Goal: Task Accomplishment & Management: Complete application form

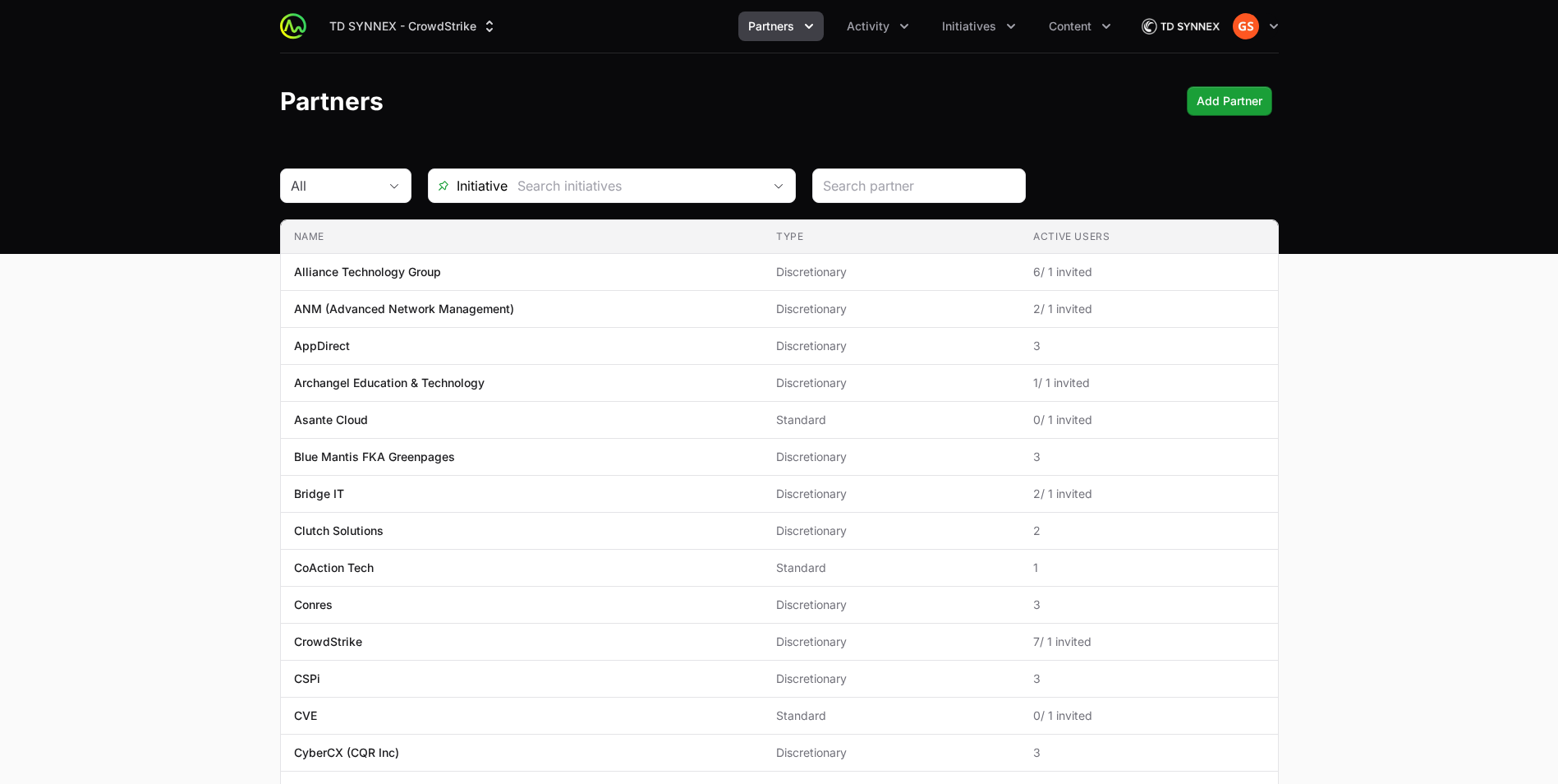
click at [559, 100] on div "Partners Add Partner" at bounding box center [779, 101] width 999 height 30
click at [1033, 94] on div "Partners Add Partner" at bounding box center [779, 101] width 999 height 30
click at [1233, 97] on span "Add Partner" at bounding box center [1230, 100] width 66 height 20
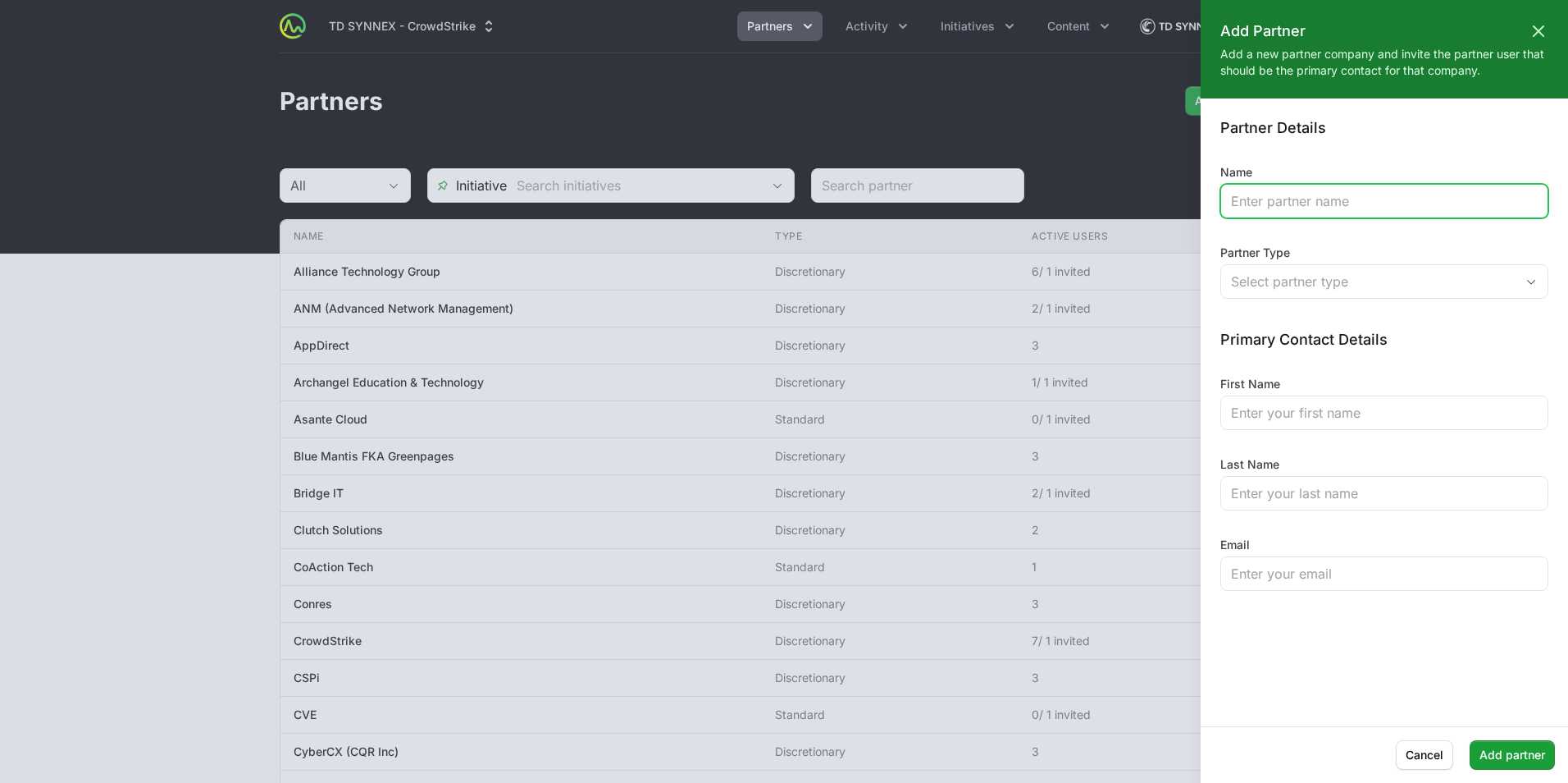
click at [1313, 195] on input "Name" at bounding box center [1384, 201] width 306 height 20
type input "Atlantic Data"
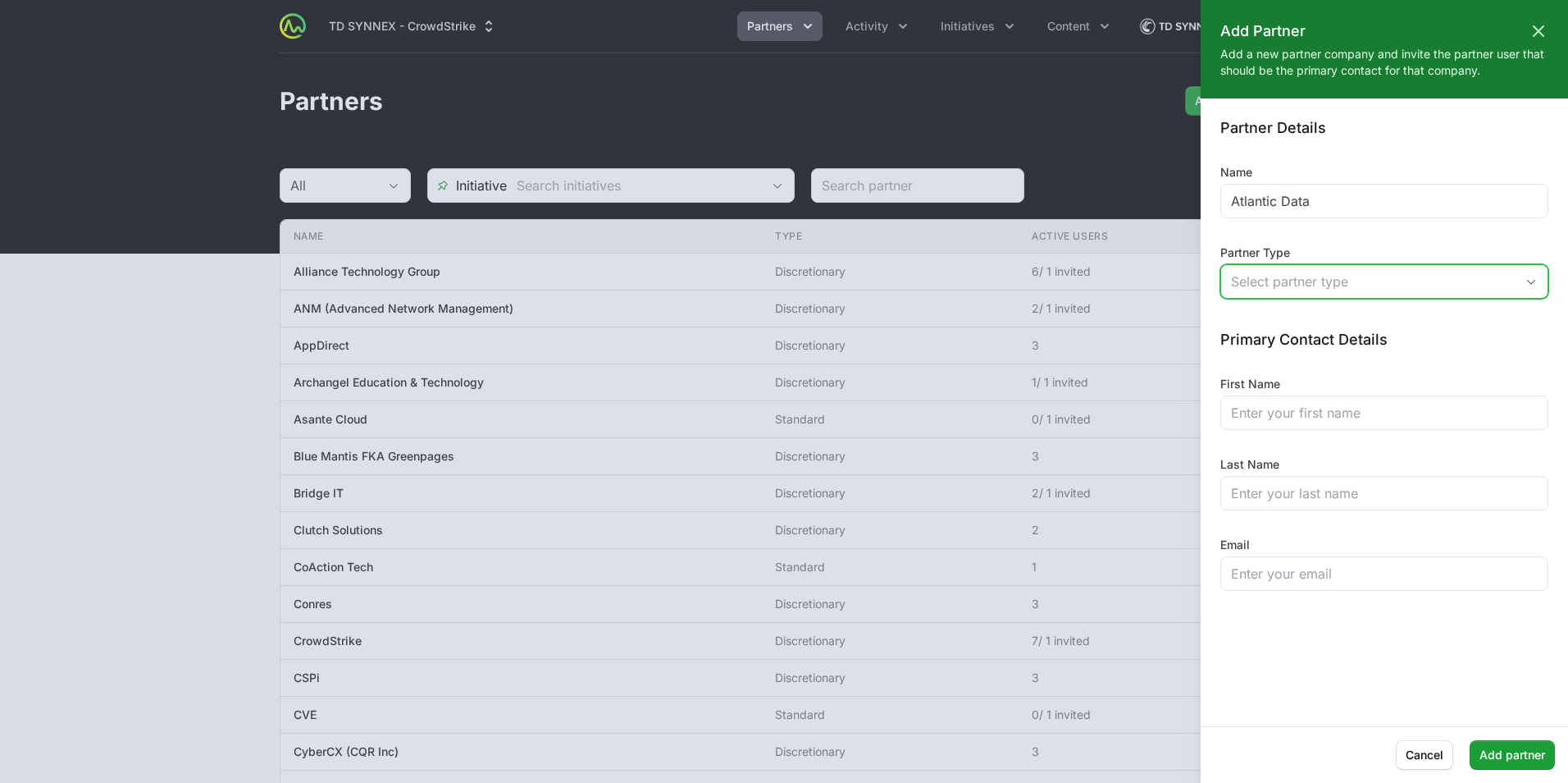
click at [1326, 284] on div "Select partner type" at bounding box center [1373, 281] width 284 height 20
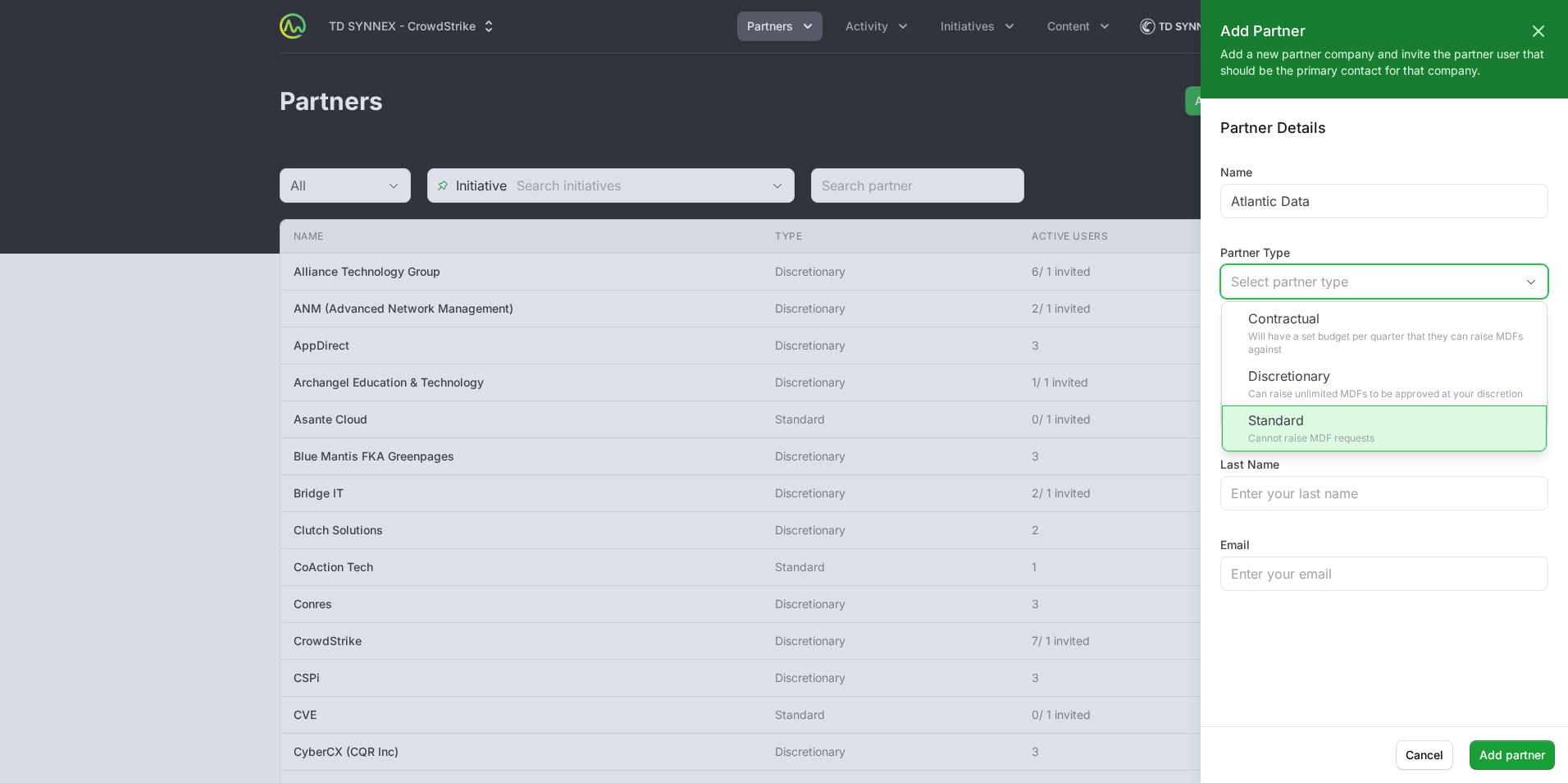
click at [1352, 424] on li "Standard Cannot raise MDF requests" at bounding box center [1384, 427] width 325 height 46
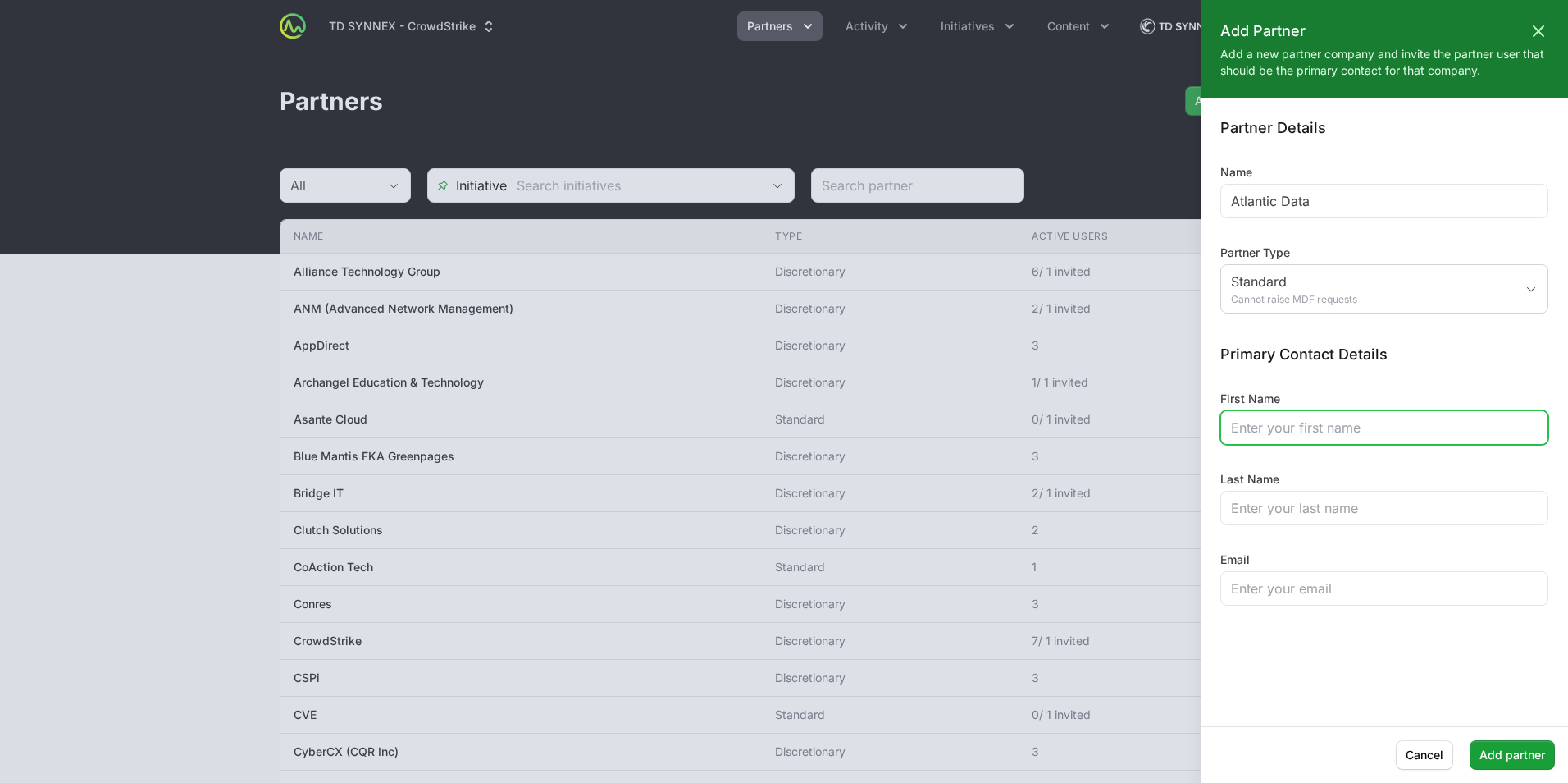
click at [1343, 432] on input "First Name" at bounding box center [1384, 427] width 306 height 20
type input "[PERSON_NAME]"
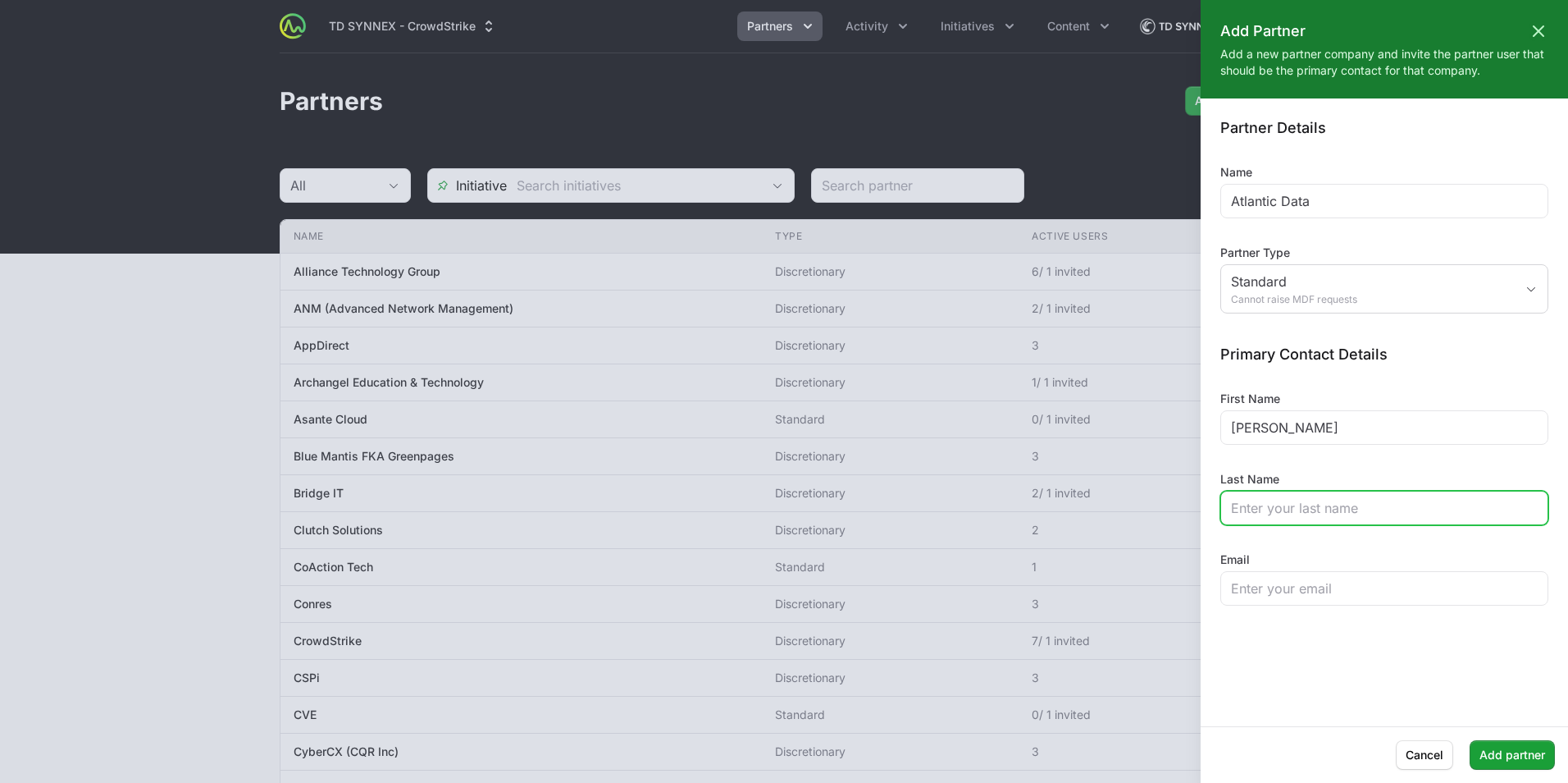
click at [1272, 509] on input "Last Name" at bounding box center [1384, 507] width 306 height 20
type input "[PERSON_NAME]"
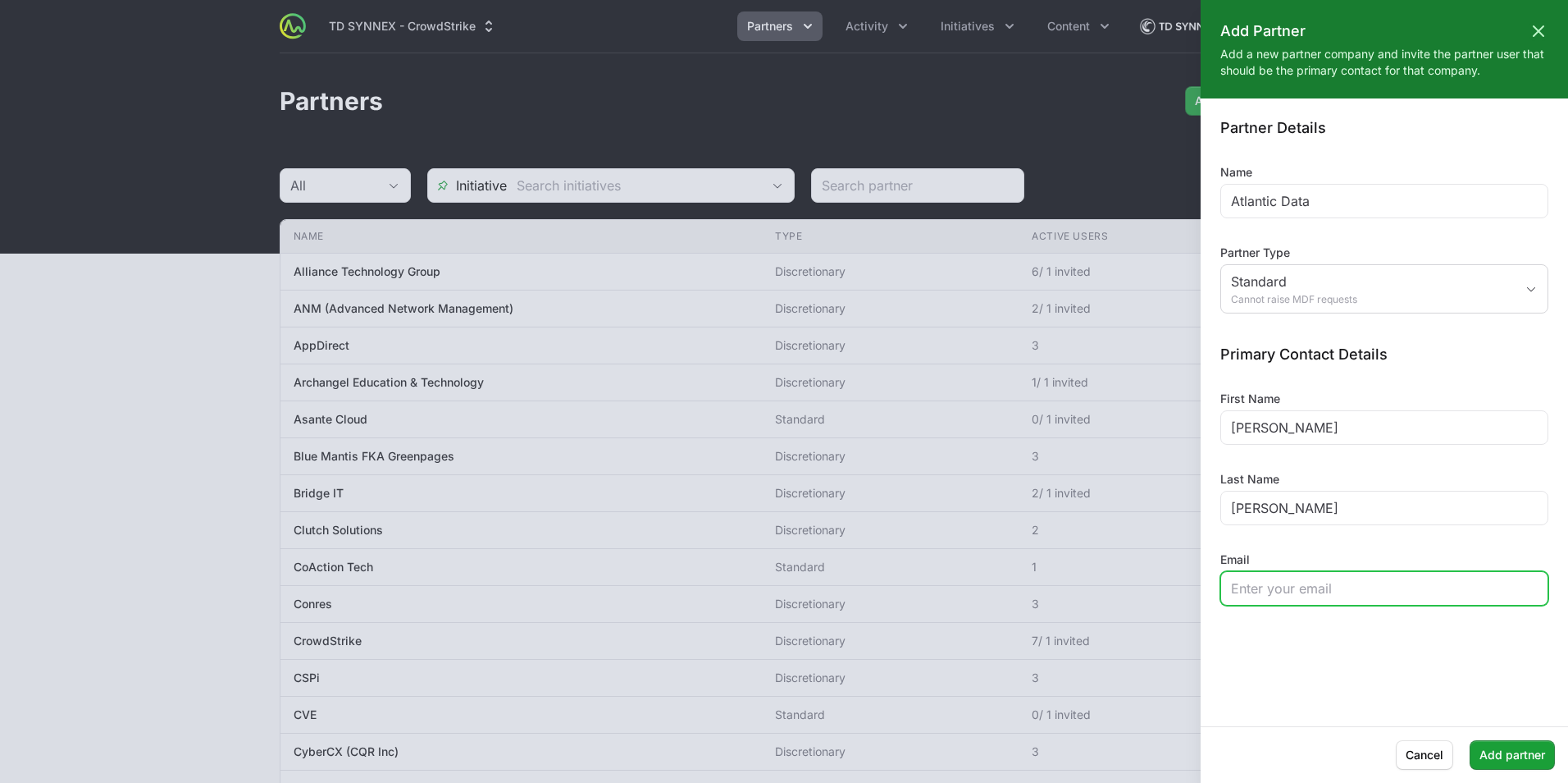
click at [1303, 589] on input "Email" at bounding box center [1384, 588] width 306 height 20
paste input "[PERSON_NAME][EMAIL_ADDRESS][PERSON_NAME][DOMAIN_NAME]"
type input "[PERSON_NAME][EMAIL_ADDRESS][PERSON_NAME][DOMAIN_NAME]"
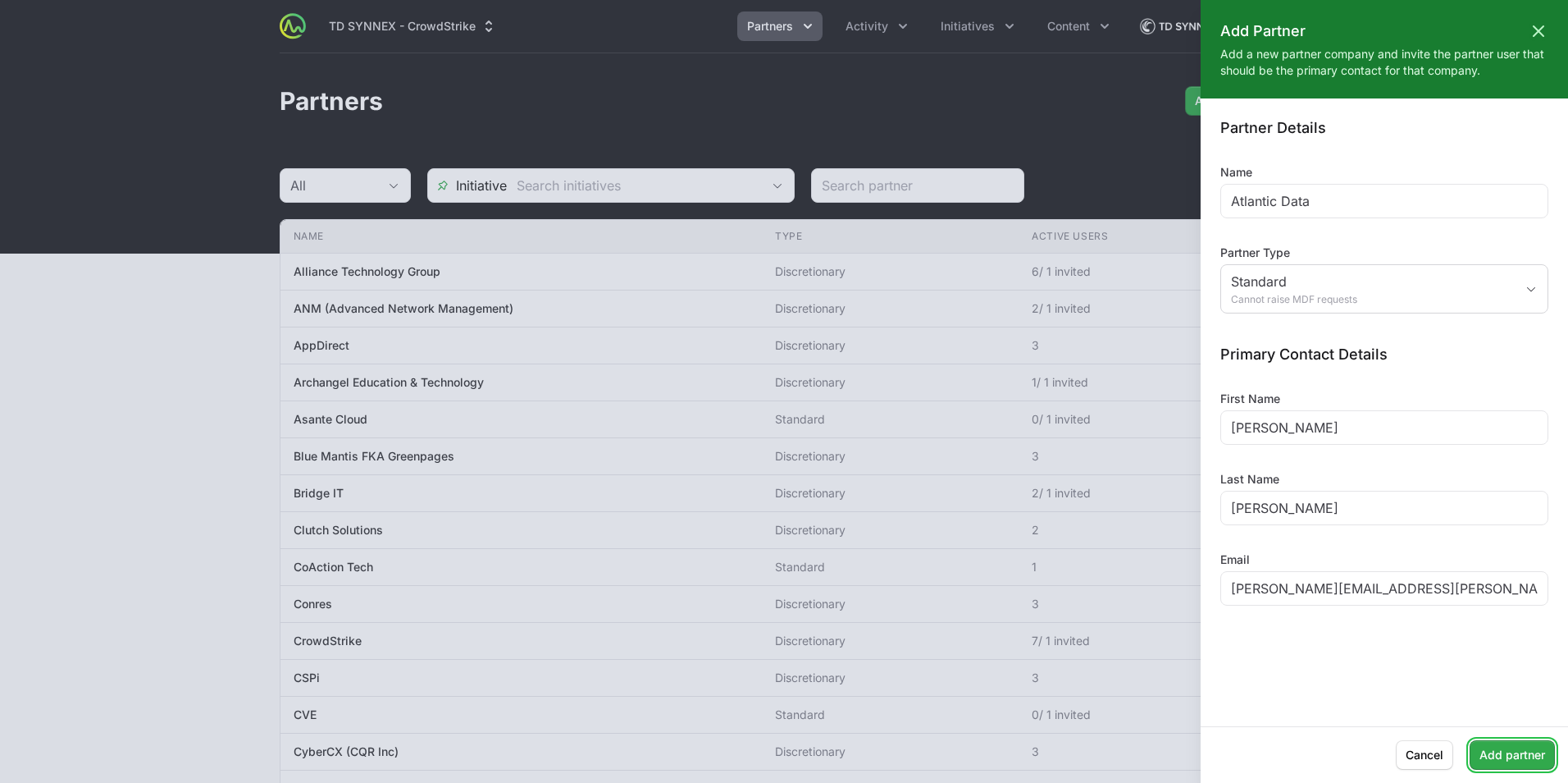
click at [1511, 748] on span "Add partner" at bounding box center [1511, 754] width 66 height 20
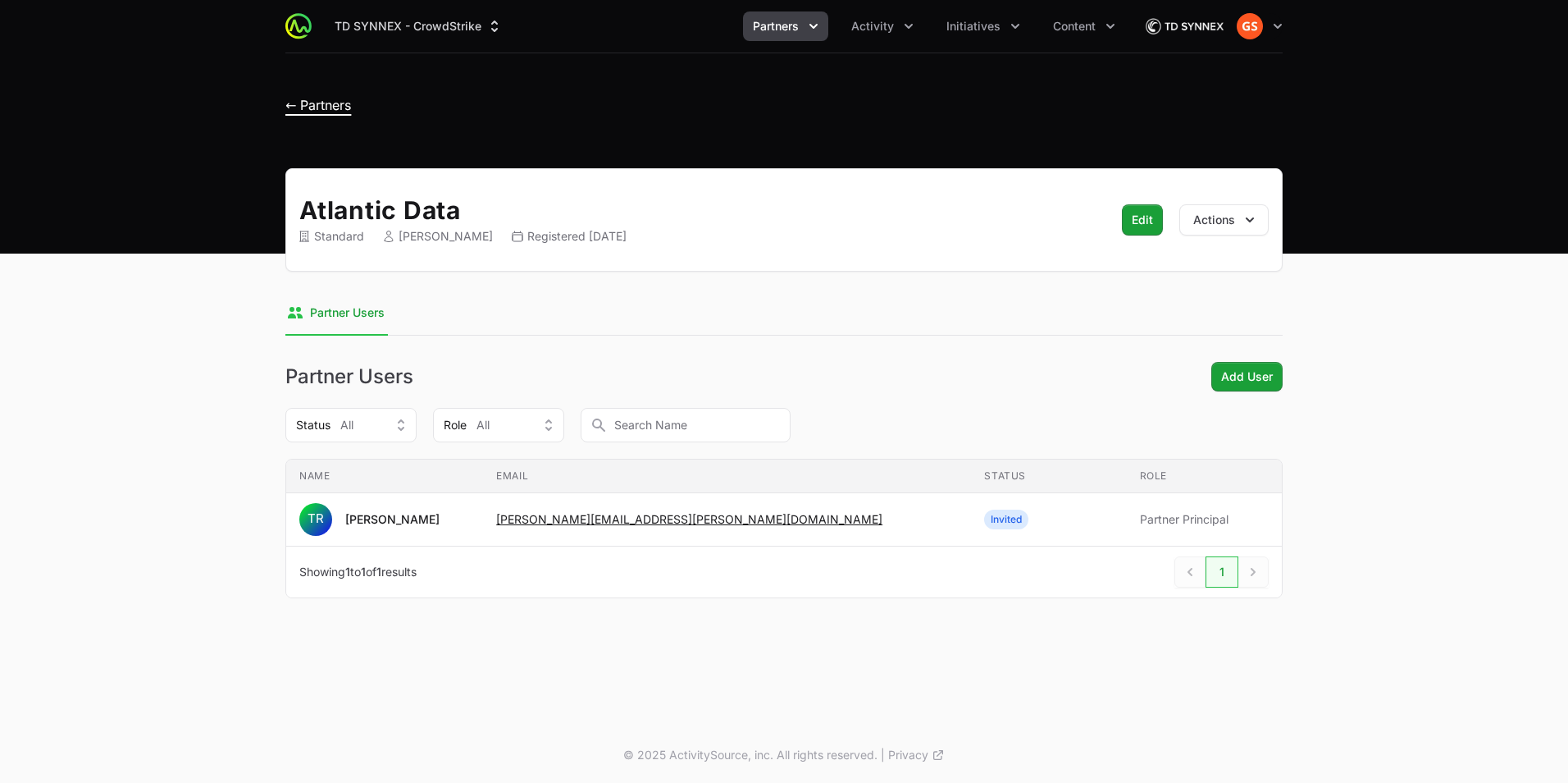
click at [290, 103] on span "← Partners" at bounding box center [317, 105] width 66 height 17
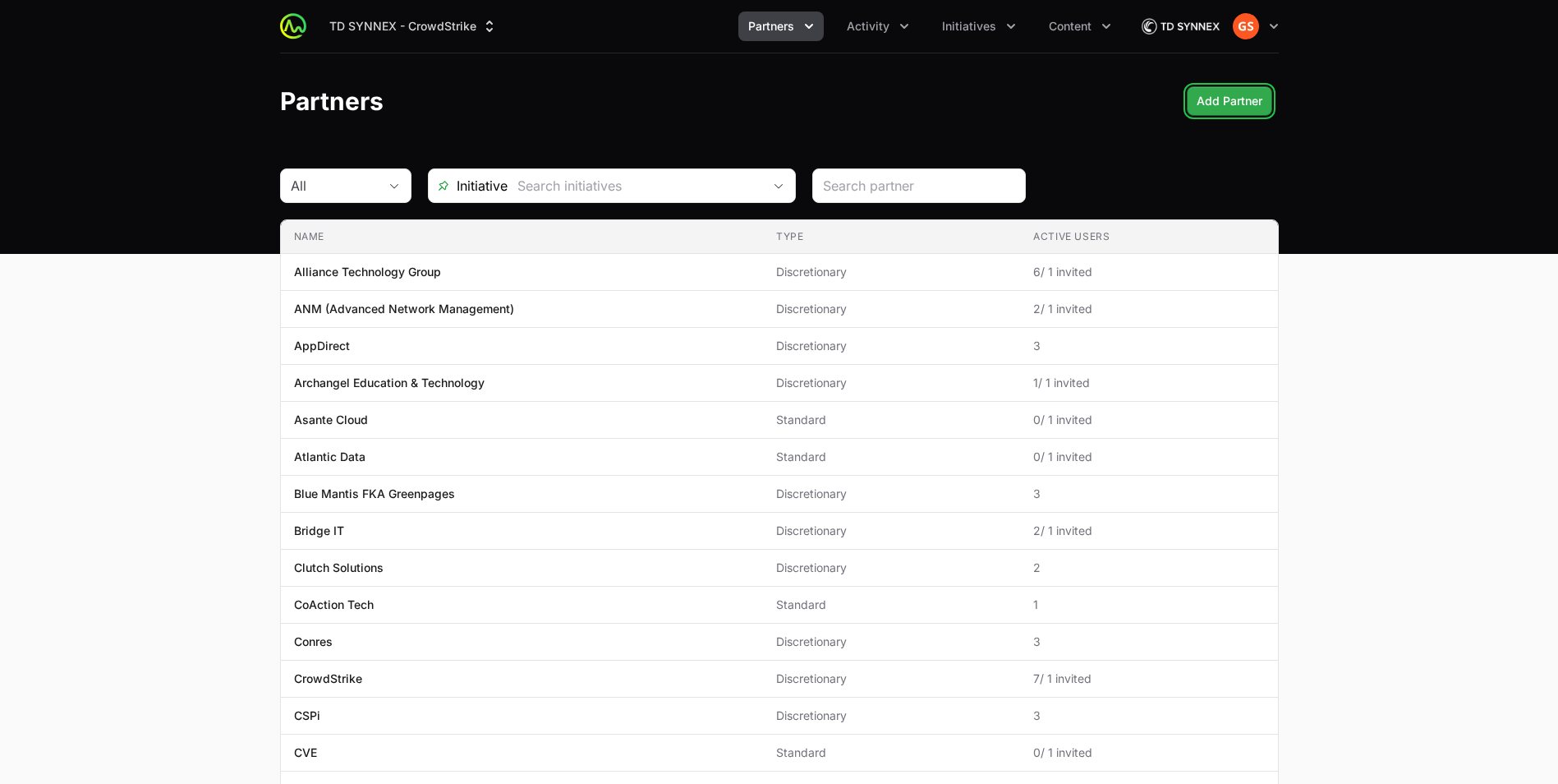
click at [1219, 101] on span "Add Partner" at bounding box center [1230, 100] width 66 height 20
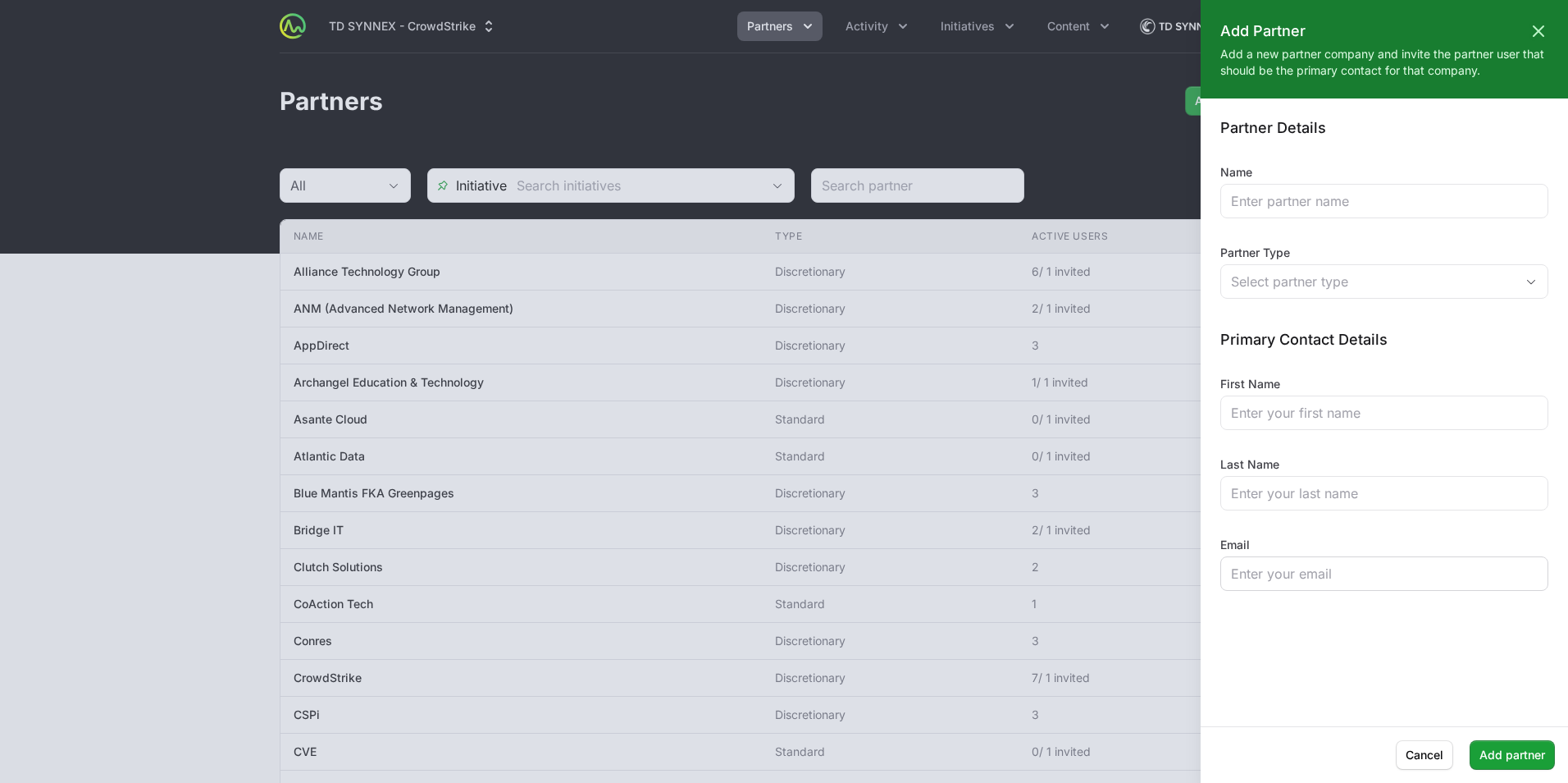
click at [1319, 562] on div at bounding box center [1383, 573] width 328 height 34
click at [1306, 577] on input "Email" at bounding box center [1384, 573] width 306 height 20
paste input "[PERSON_NAME][EMAIL_ADDRESS][PERSON_NAME][DOMAIN_NAME]"
type input "[PERSON_NAME][EMAIL_ADDRESS][PERSON_NAME][DOMAIN_NAME]"
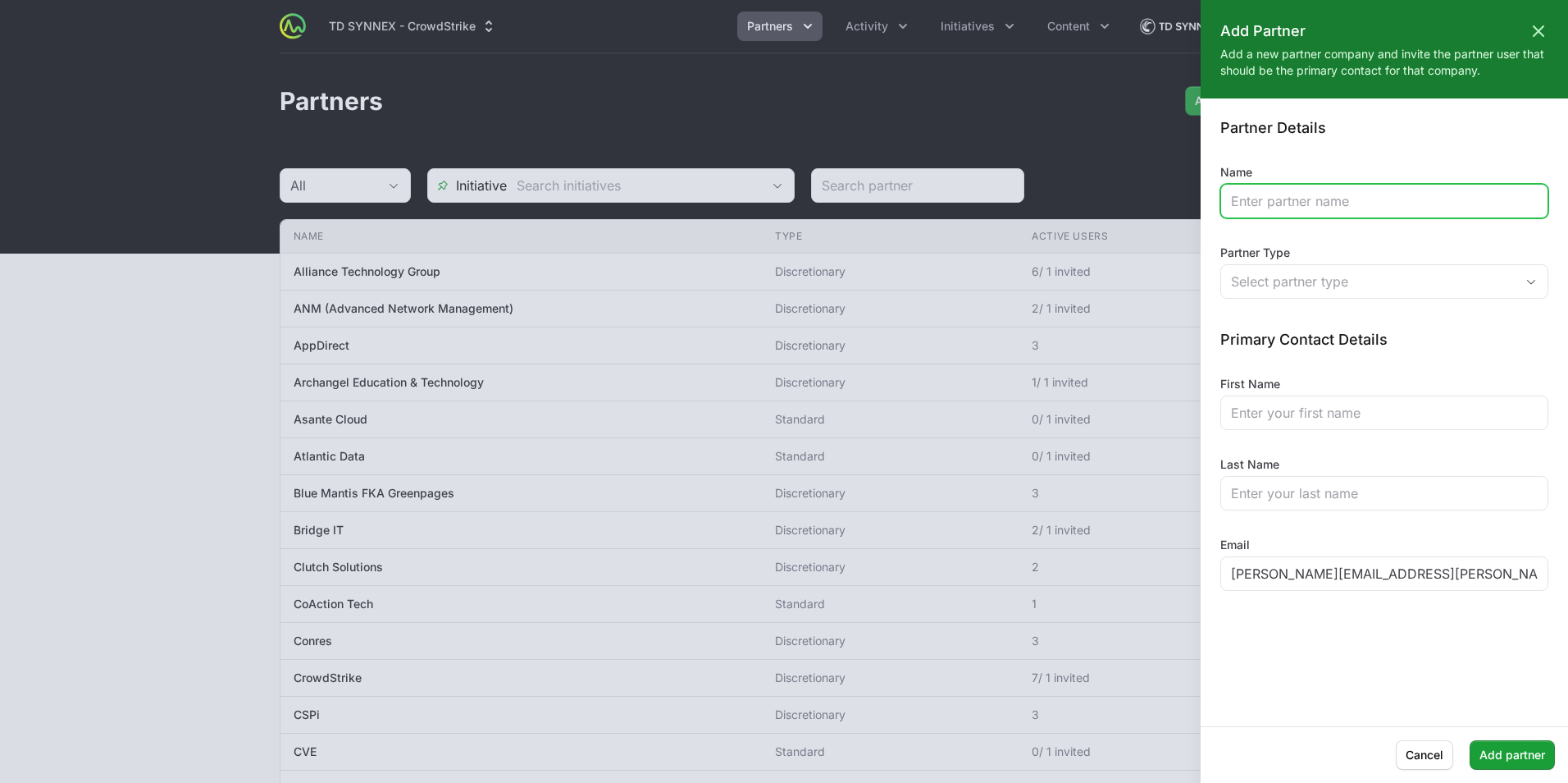
click at [1294, 194] on input "Name" at bounding box center [1384, 201] width 306 height 20
type input "CoreX"
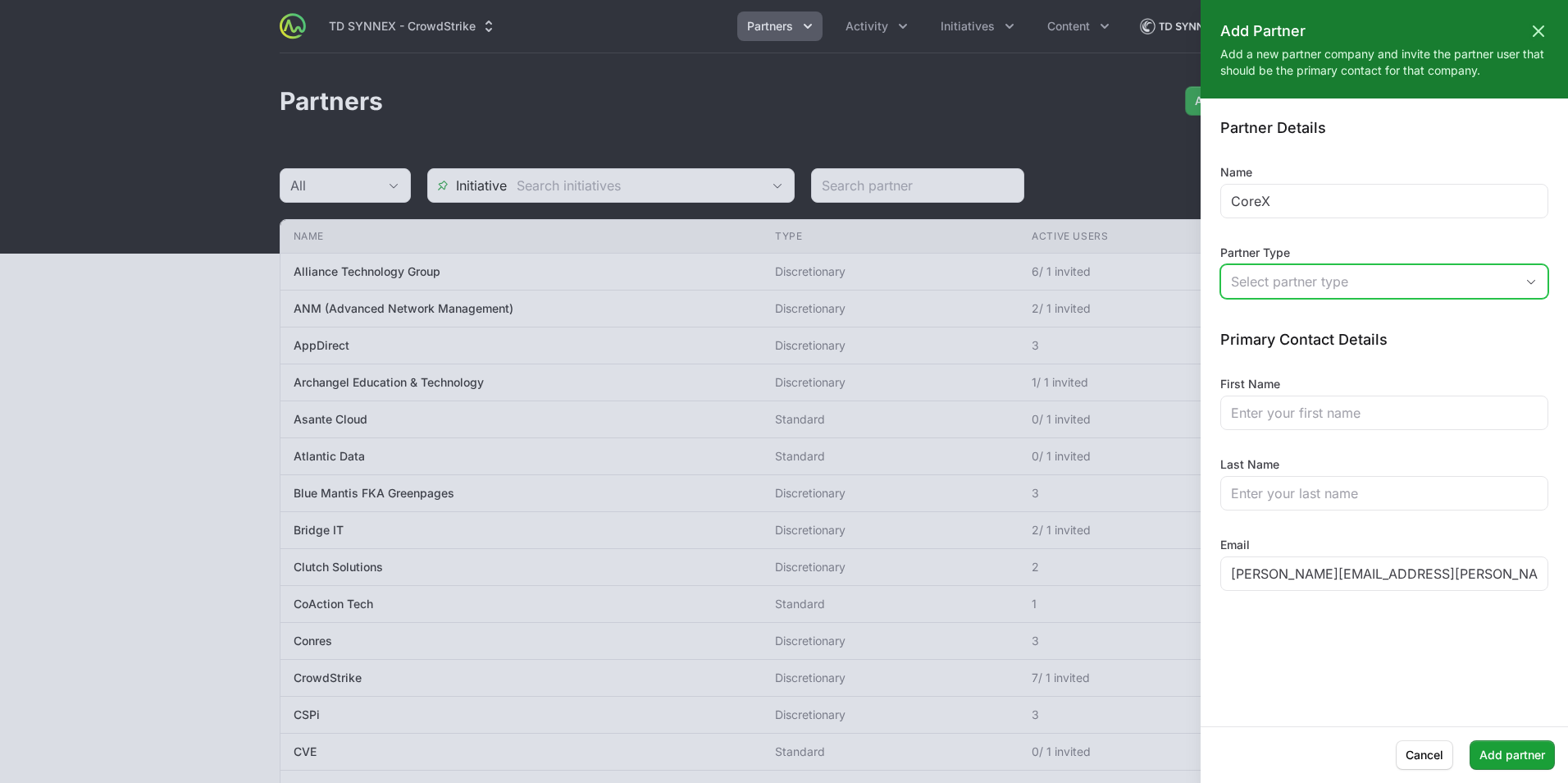
click at [1361, 275] on div "Select partner type" at bounding box center [1373, 281] width 284 height 20
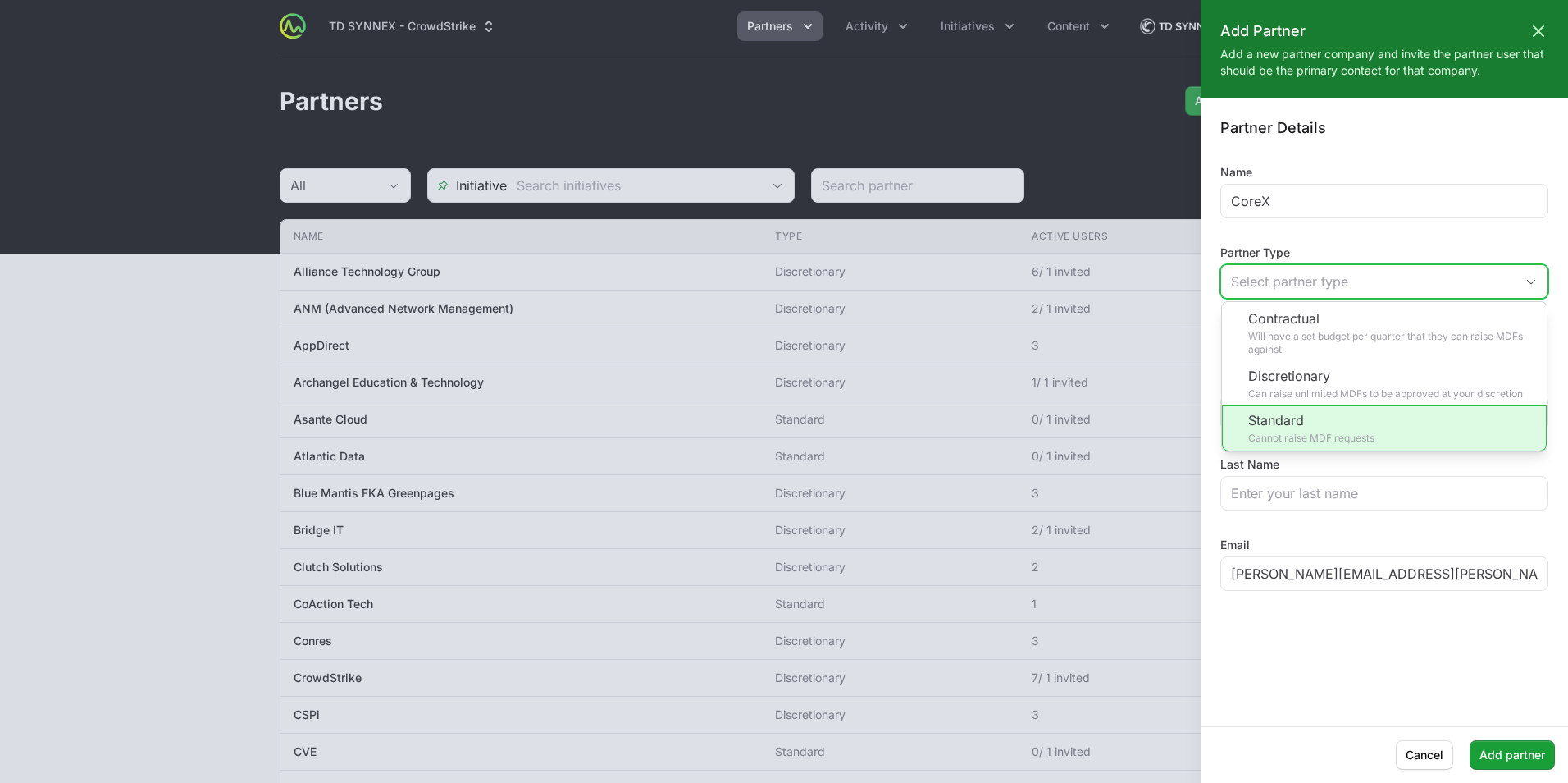
click at [1326, 420] on li "Standard Cannot raise MDF requests" at bounding box center [1384, 427] width 325 height 46
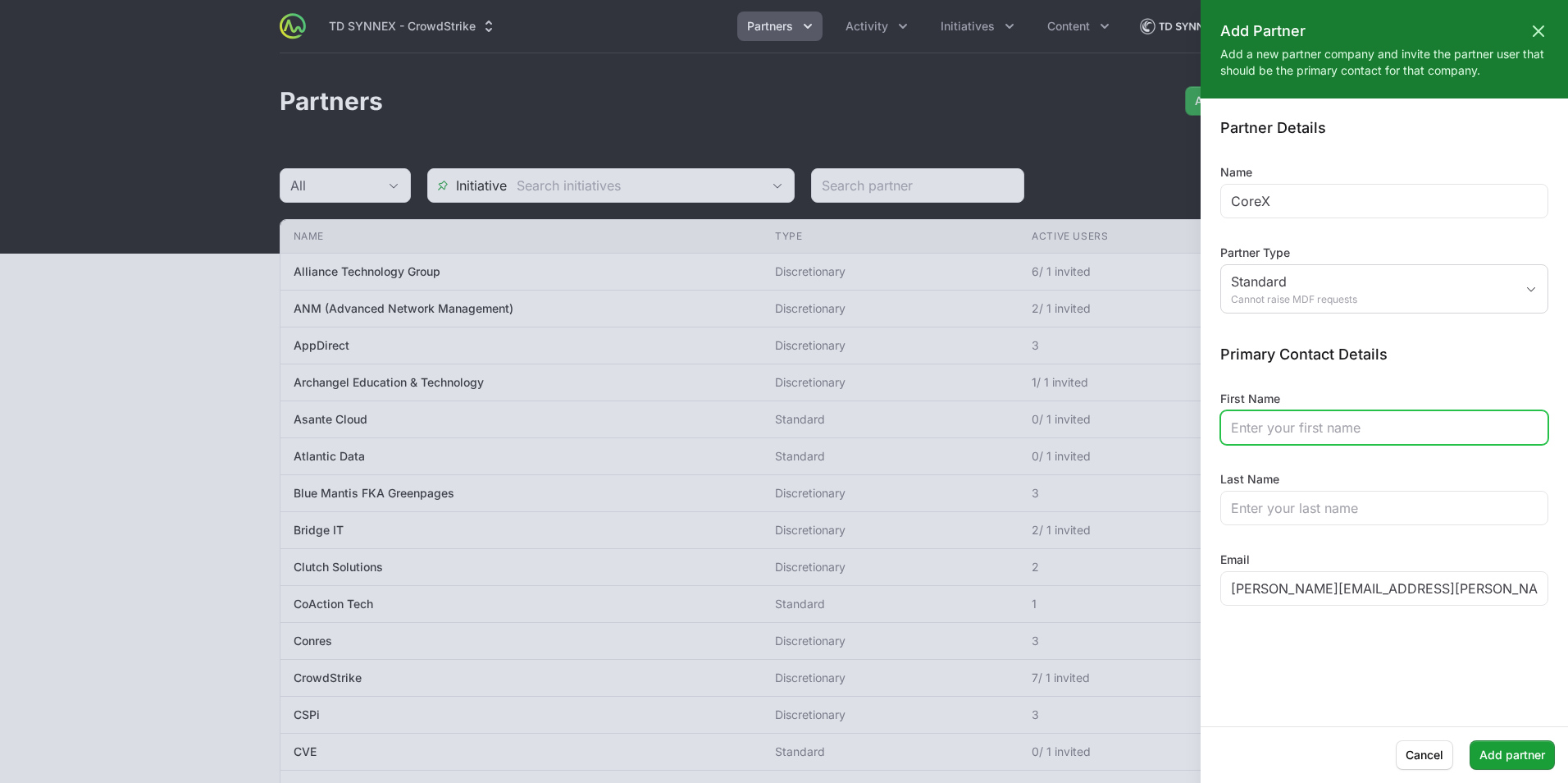
drag, startPoint x: 1294, startPoint y: 434, endPoint x: 1289, endPoint y: 418, distance: 16.8
click at [1294, 434] on input "First Name" at bounding box center [1384, 427] width 306 height 20
type input "[PERSON_NAME]"
drag, startPoint x: 1305, startPoint y: 496, endPoint x: 1293, endPoint y: 514, distance: 21.6
click at [1305, 498] on div at bounding box center [1383, 507] width 328 height 34
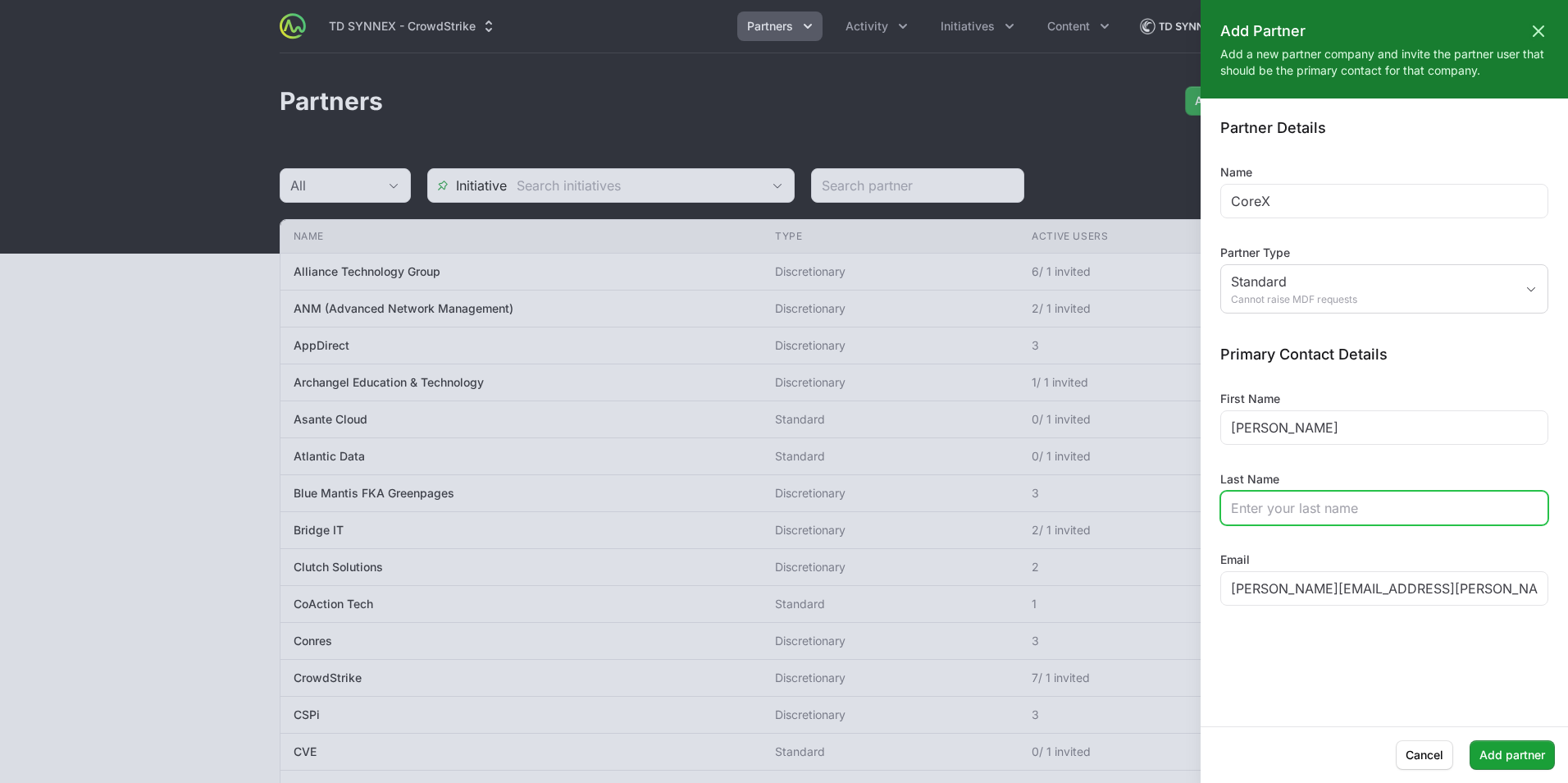
click at [1293, 514] on input "Last Name" at bounding box center [1384, 507] width 306 height 20
type input "[PERSON_NAME]"
click at [1508, 755] on span "Add partner" at bounding box center [1511, 754] width 66 height 20
